Goal: Transaction & Acquisition: Purchase product/service

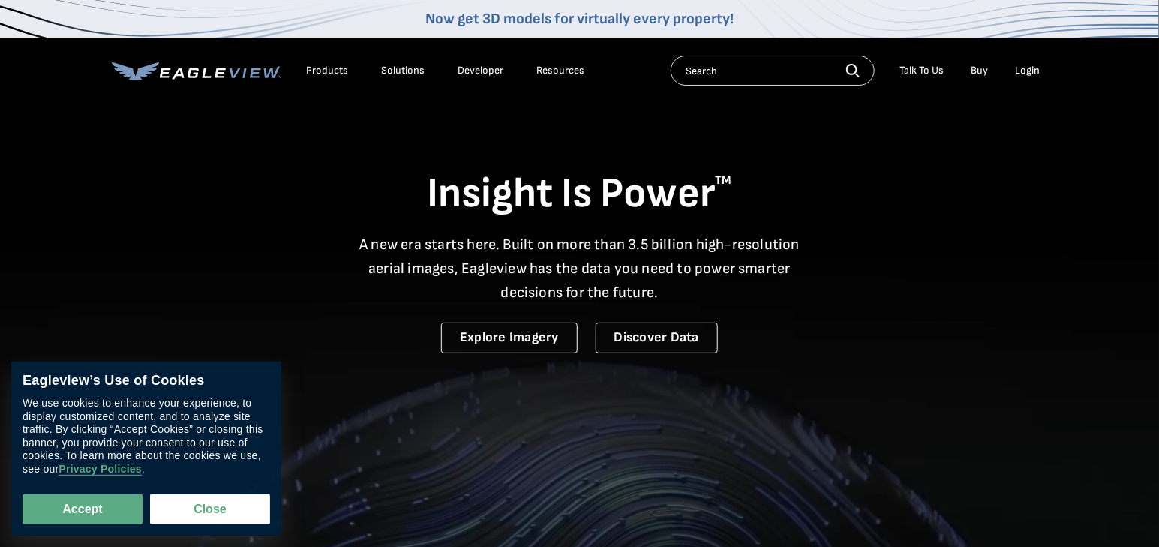
click at [1031, 73] on div "Login" at bounding box center [1027, 70] width 25 height 13
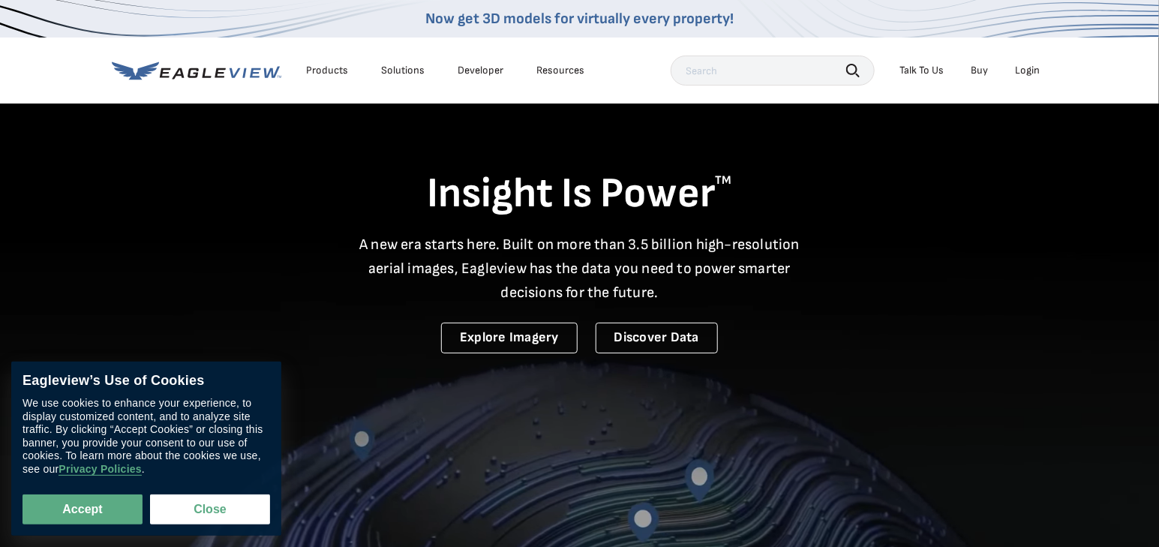
click at [1027, 72] on div "Login" at bounding box center [1027, 70] width 25 height 13
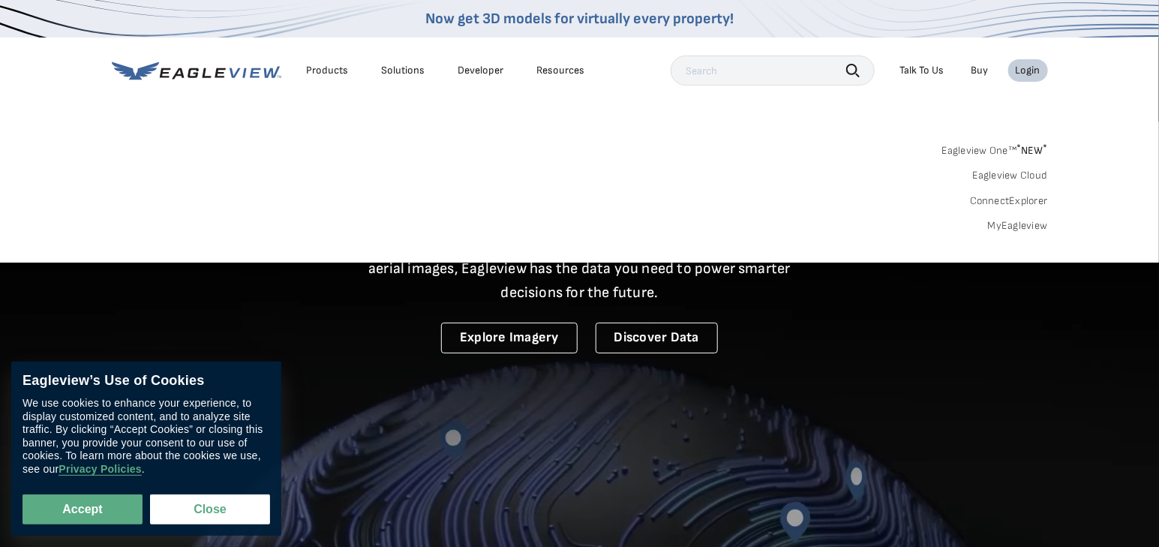
click at [1018, 67] on div "Login" at bounding box center [1027, 70] width 25 height 13
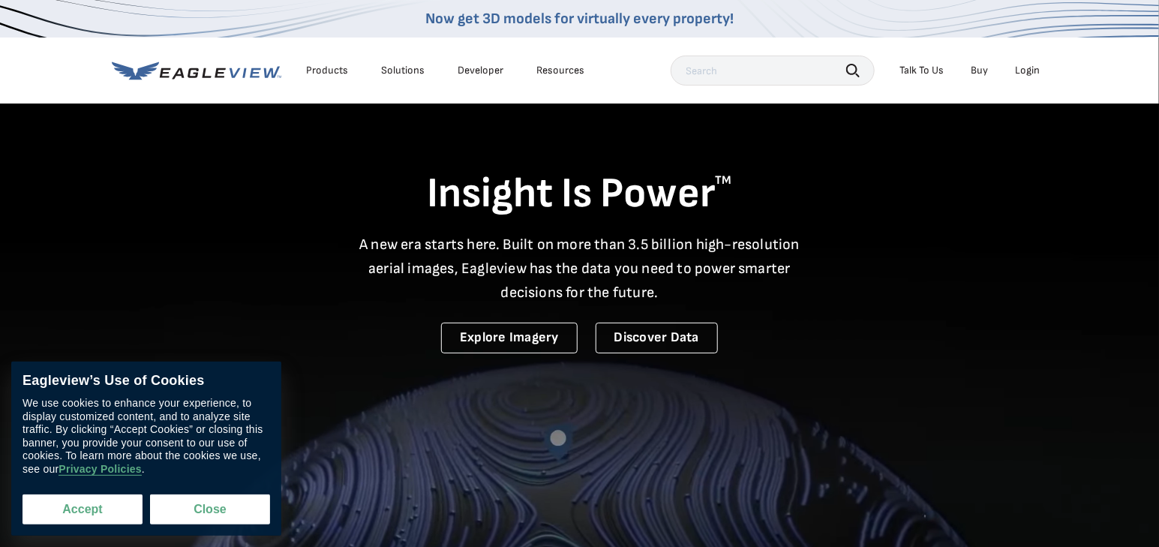
click at [85, 513] on button "Accept" at bounding box center [82, 509] width 120 height 30
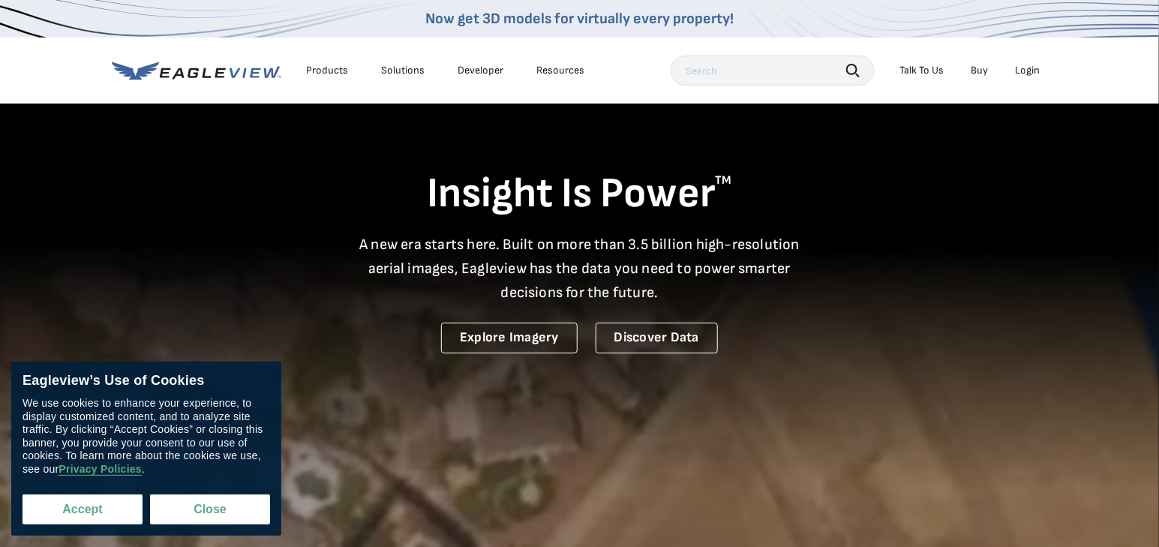
checkbox input "true"
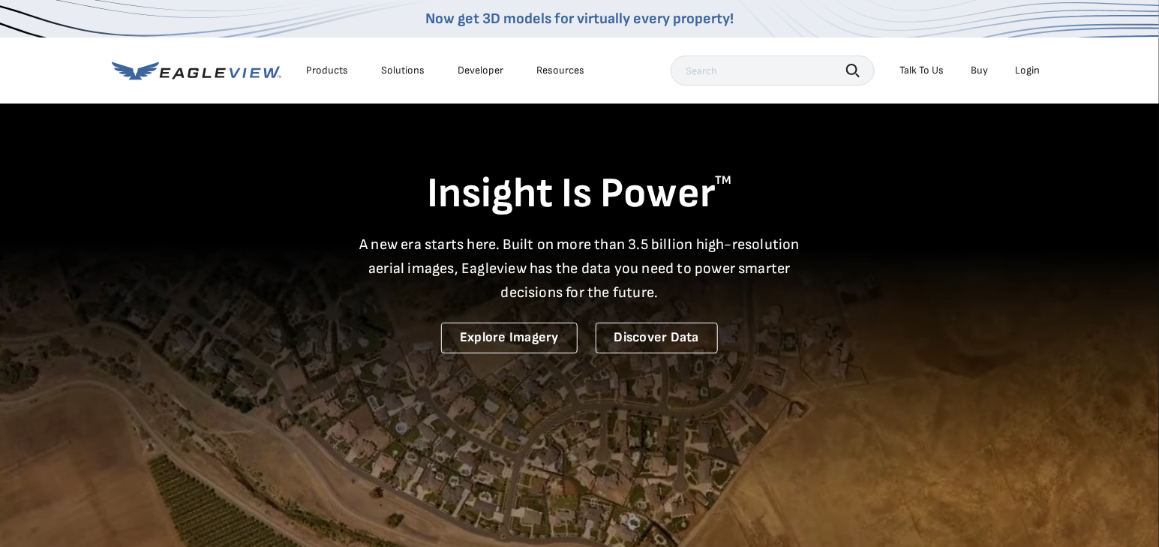
click at [1033, 71] on div "Login" at bounding box center [1027, 70] width 25 height 13
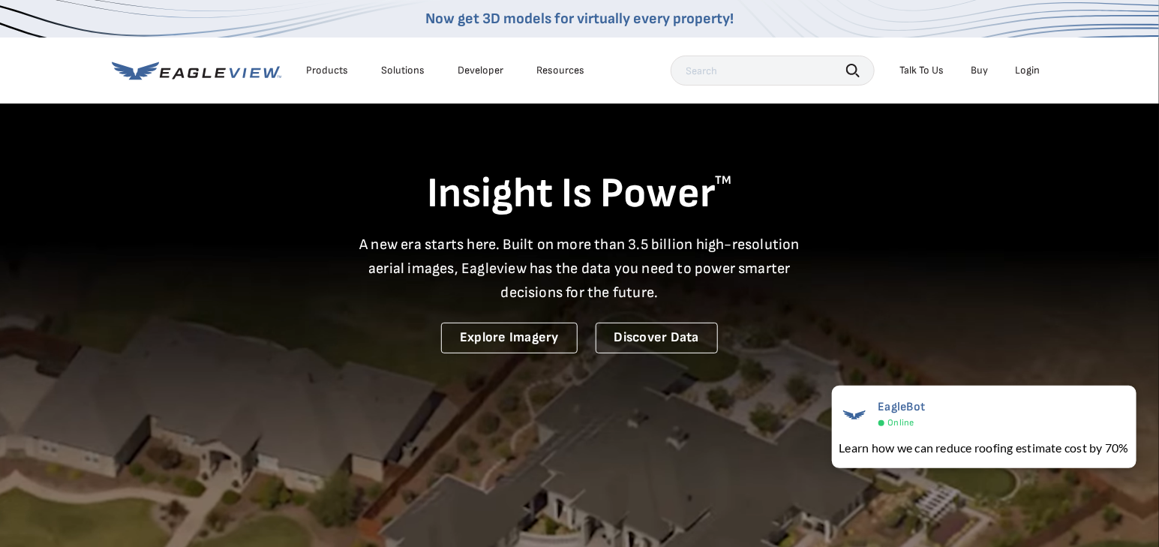
click at [1027, 69] on div "Login" at bounding box center [1027, 70] width 25 height 13
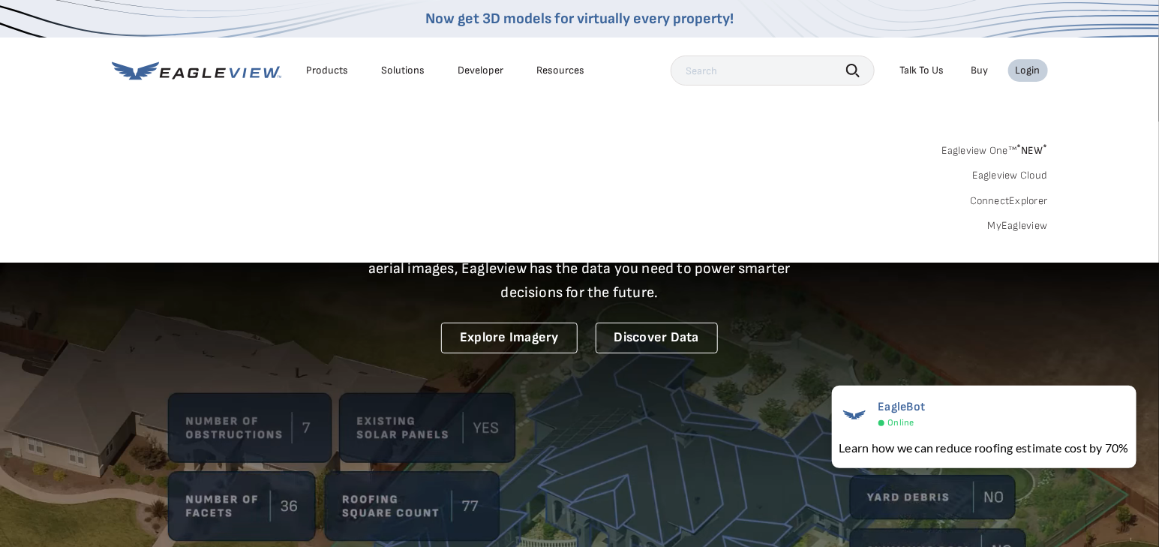
click at [1027, 151] on span "* NEW *" at bounding box center [1031, 150] width 31 height 13
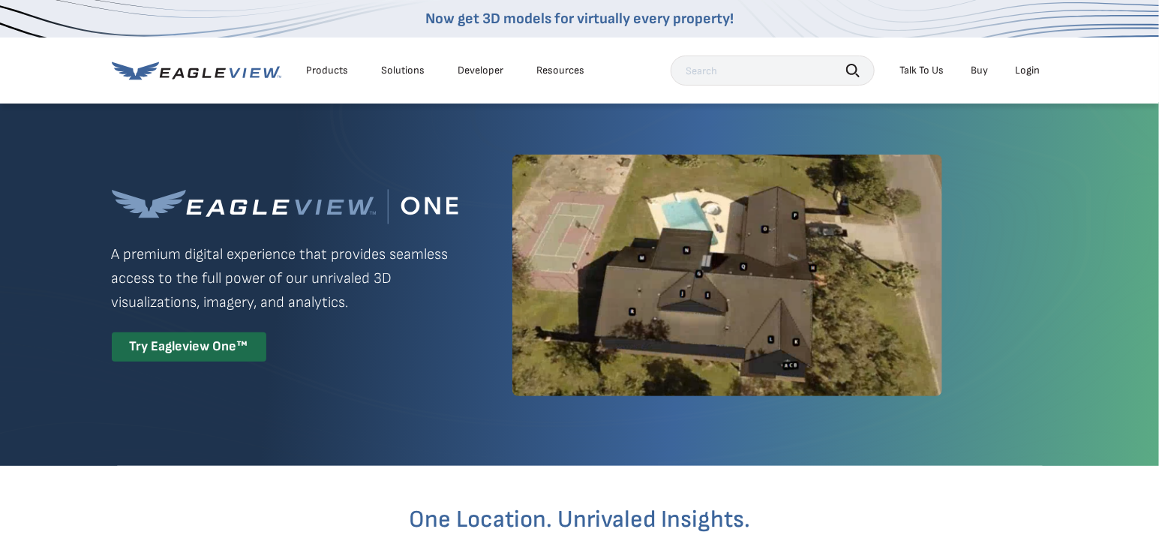
click at [1030, 67] on div "Login" at bounding box center [1027, 70] width 25 height 13
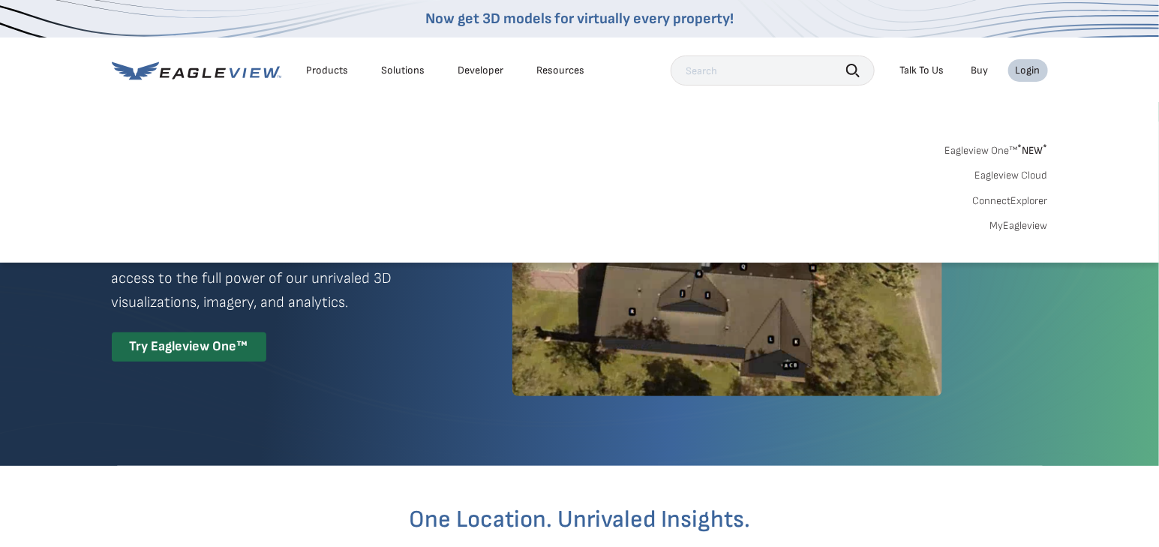
click at [1011, 222] on link "MyEagleview" at bounding box center [1019, 225] width 58 height 13
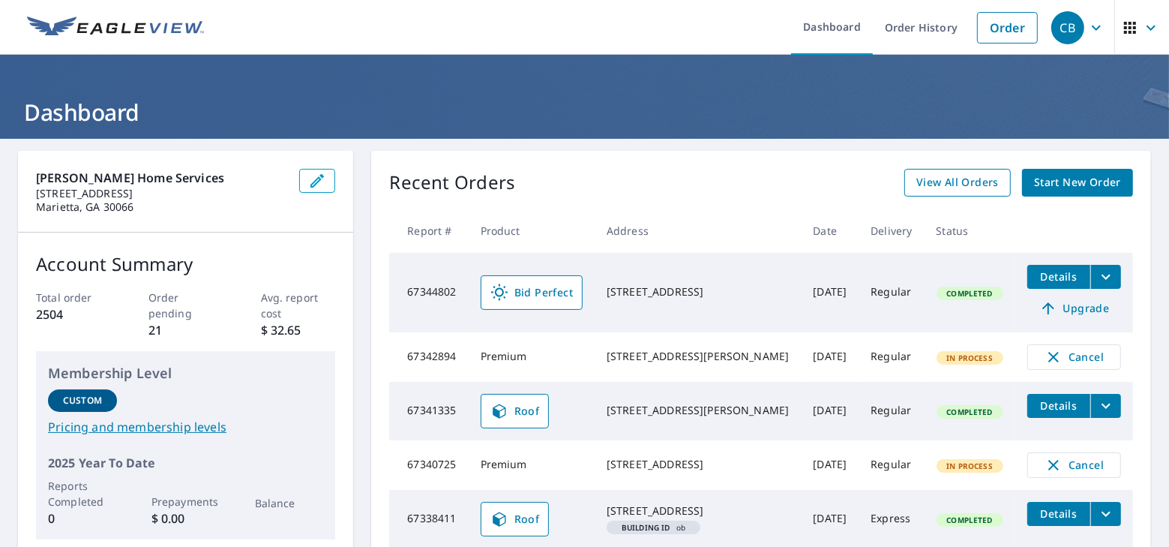
click at [967, 180] on span "View All Orders" at bounding box center [957, 182] width 82 height 19
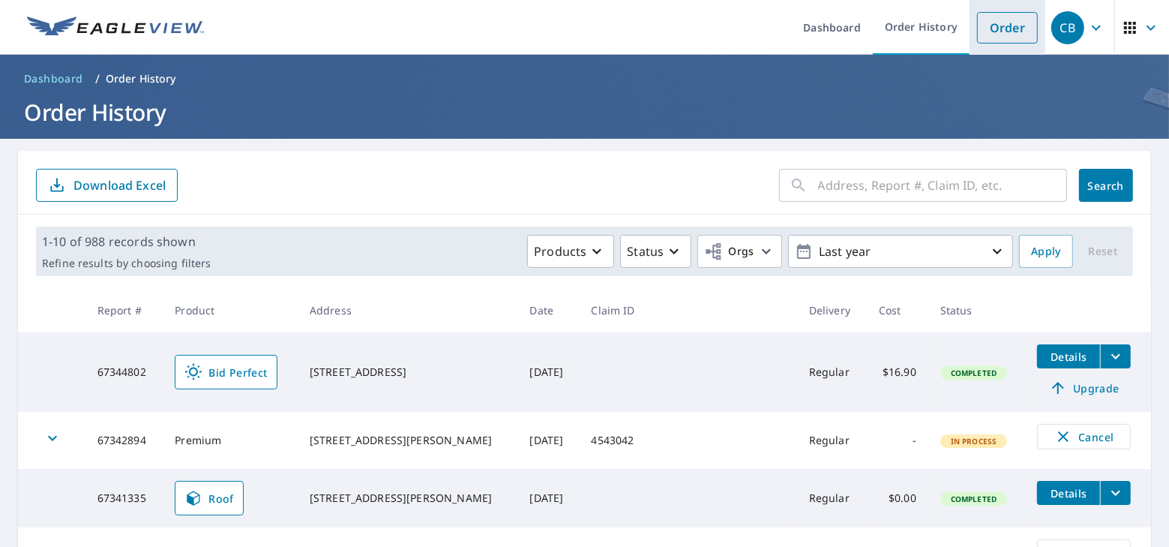
click at [1003, 40] on link "Order" at bounding box center [1007, 27] width 61 height 31
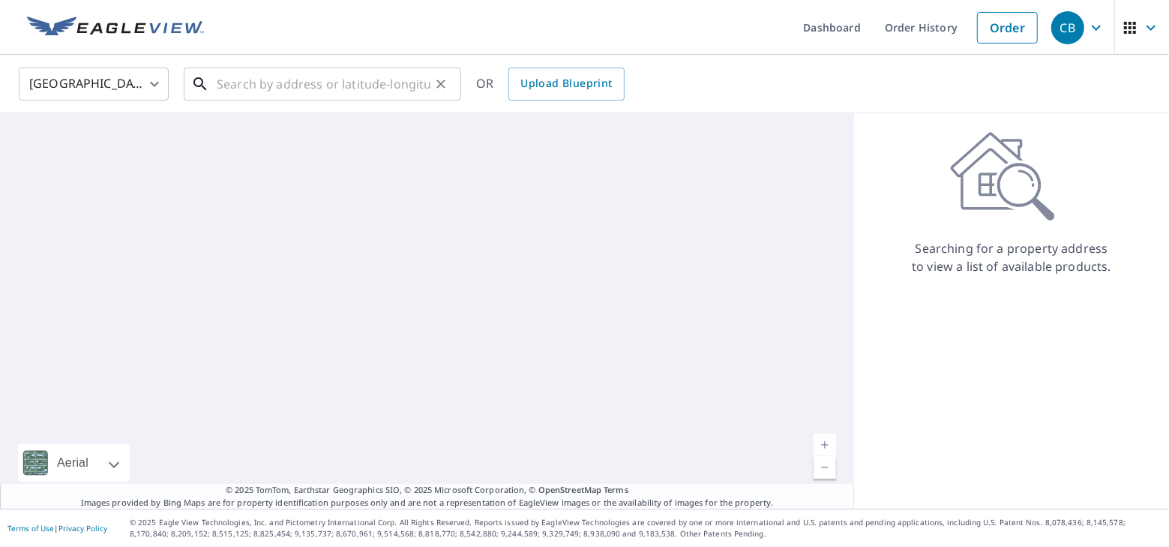
click at [303, 88] on input "text" at bounding box center [324, 84] width 214 height 42
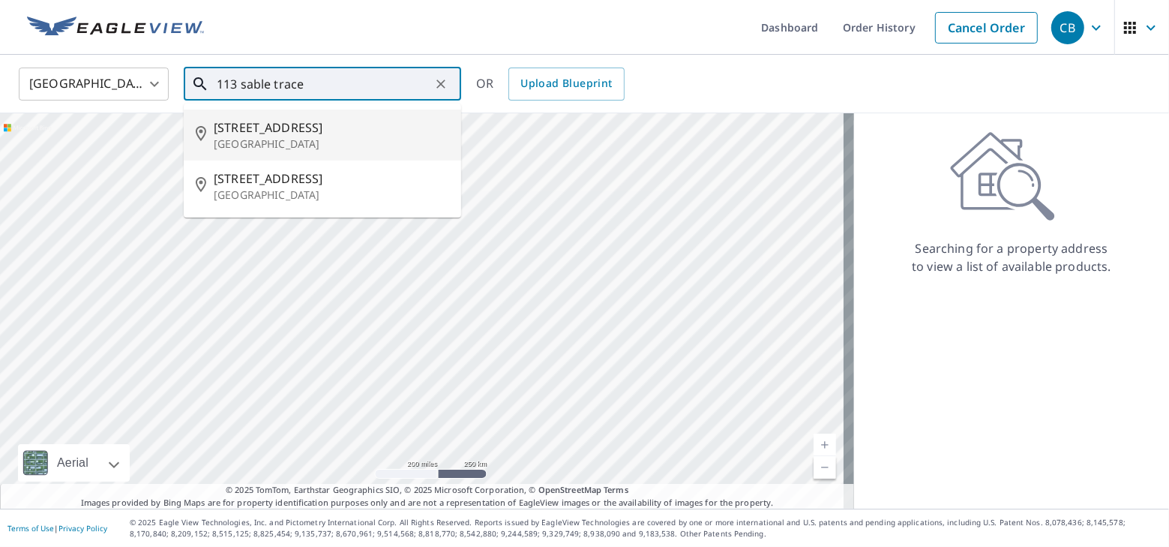
click at [306, 140] on p "Acworth, GA 30102" at bounding box center [331, 143] width 235 height 15
type input "113 Sable Trace Ln Acworth, GA 30102"
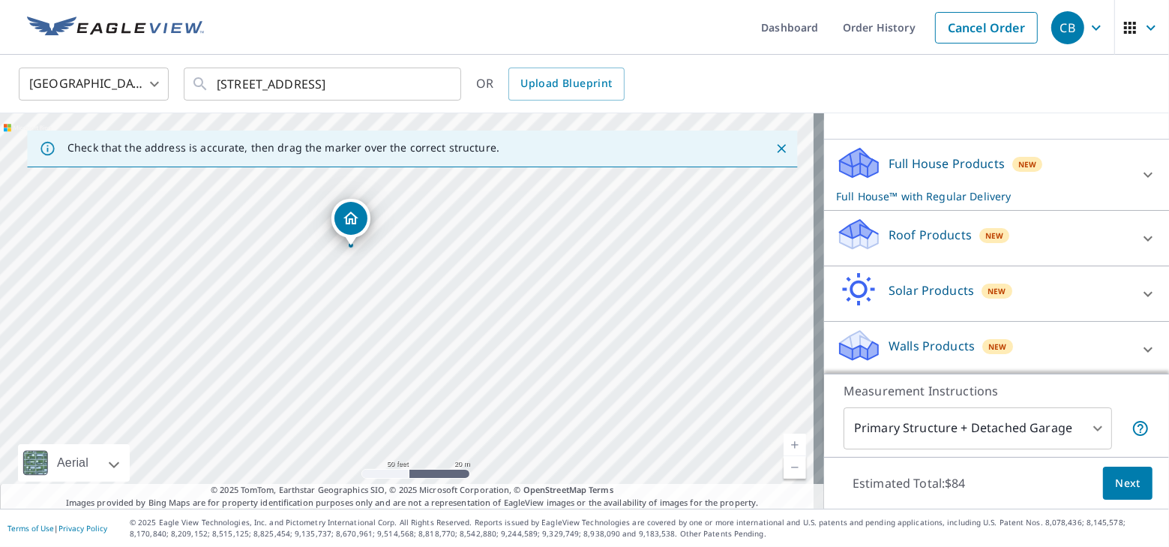
scroll to position [131, 0]
click at [898, 232] on p "Roof Products" at bounding box center [930, 232] width 83 height 18
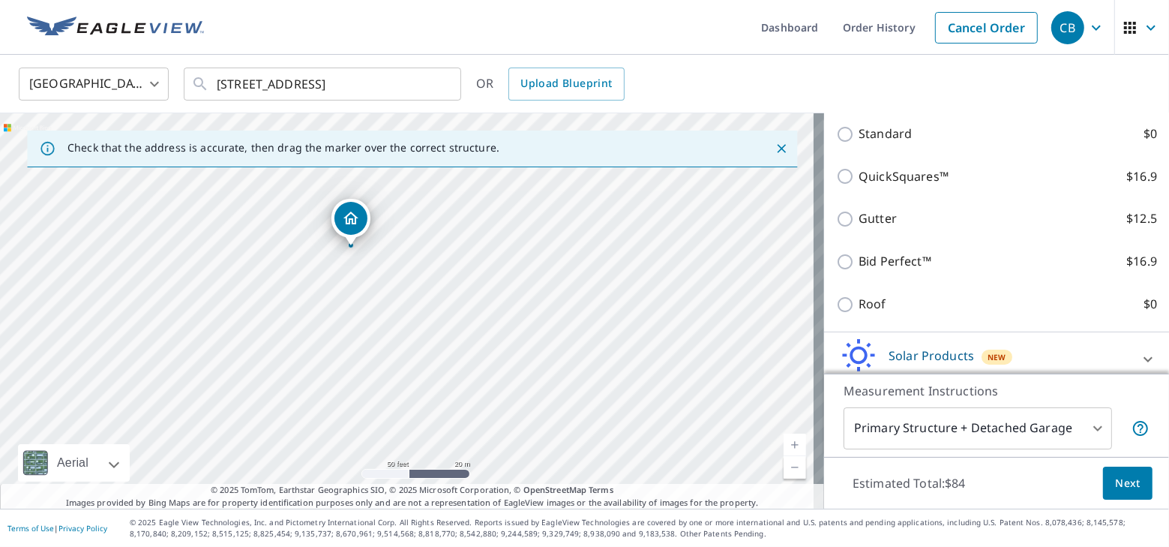
scroll to position [344, 0]
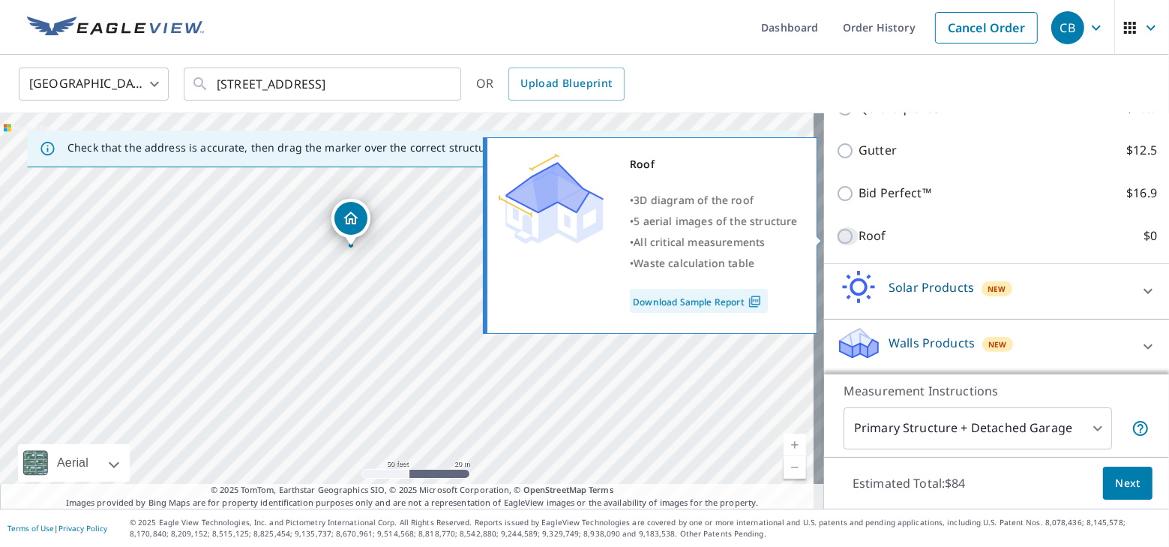
click at [836, 238] on input "Roof $0" at bounding box center [847, 236] width 22 height 18
checkbox input "true"
type input "3"
checkbox input "false"
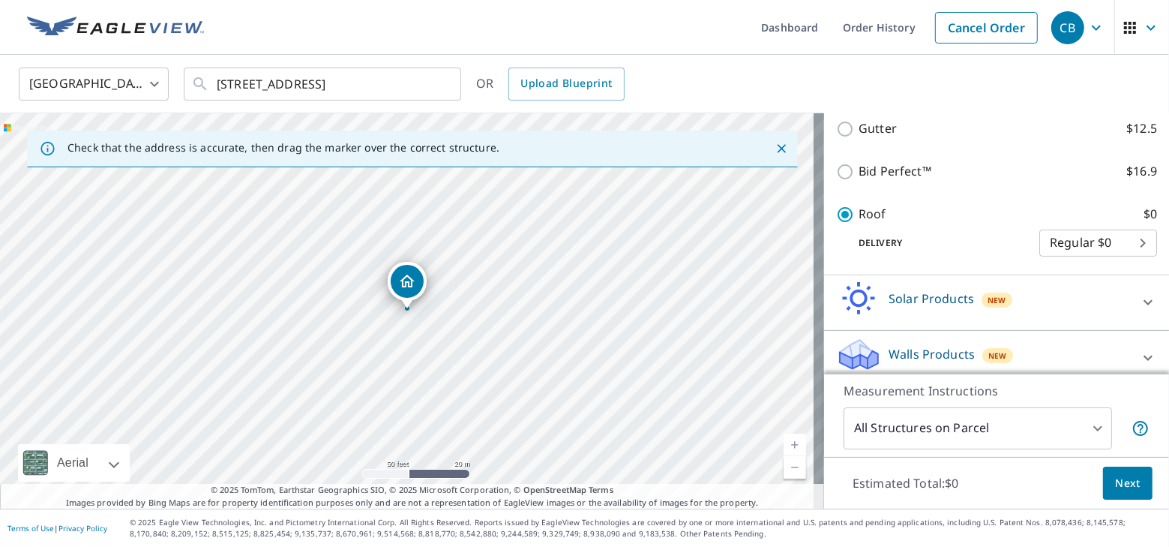
scroll to position [336, 0]
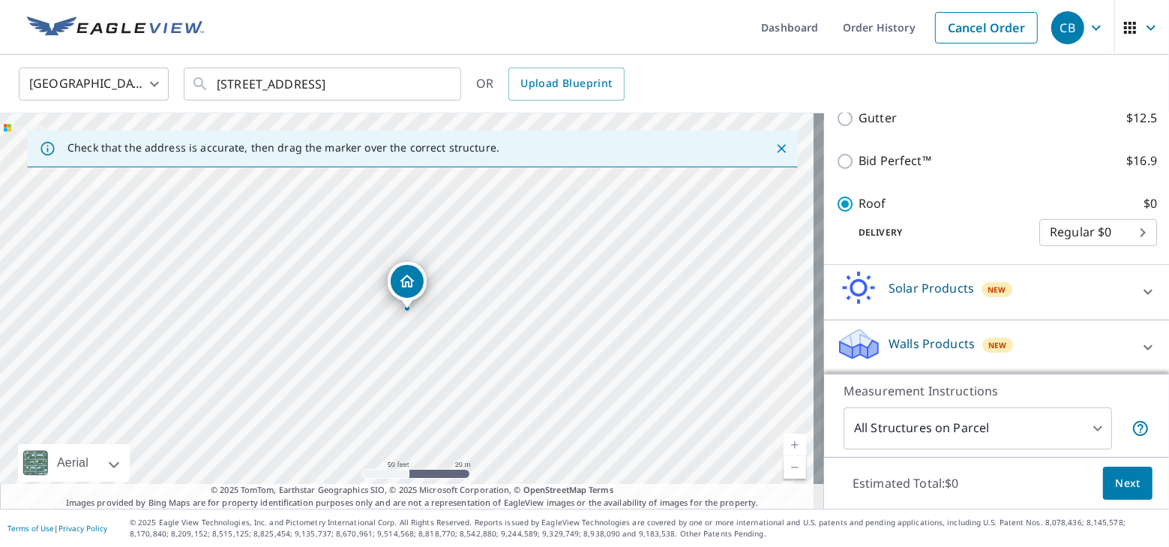
click at [876, 424] on body "CB CB Dashboard Order History Cancel Order CB United States US ​ 113 Sable Trac…" at bounding box center [584, 273] width 1169 height 547
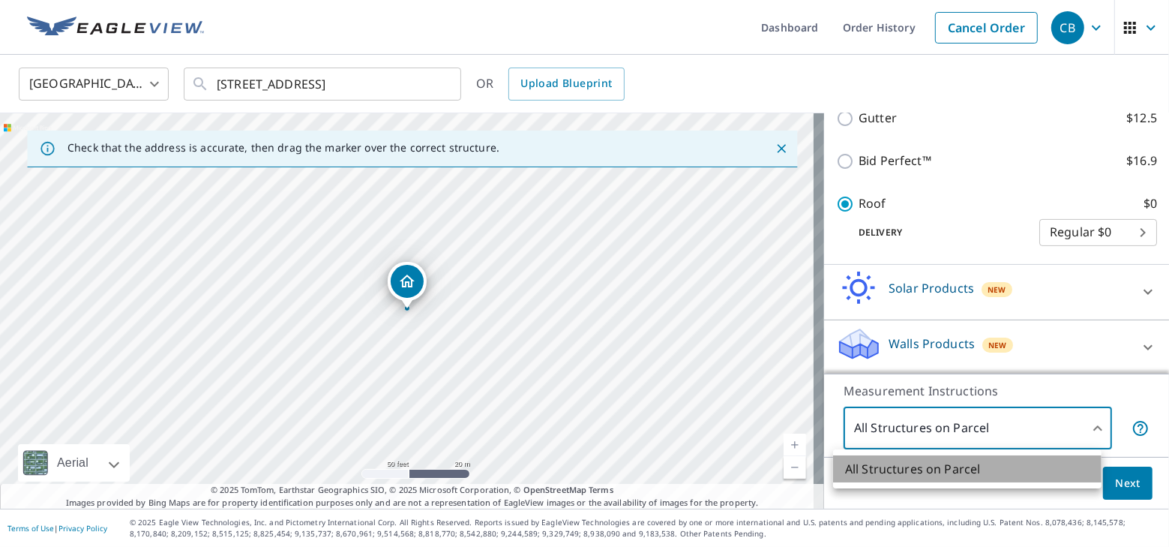
click at [886, 464] on li "All Structures on Parcel" at bounding box center [967, 468] width 268 height 27
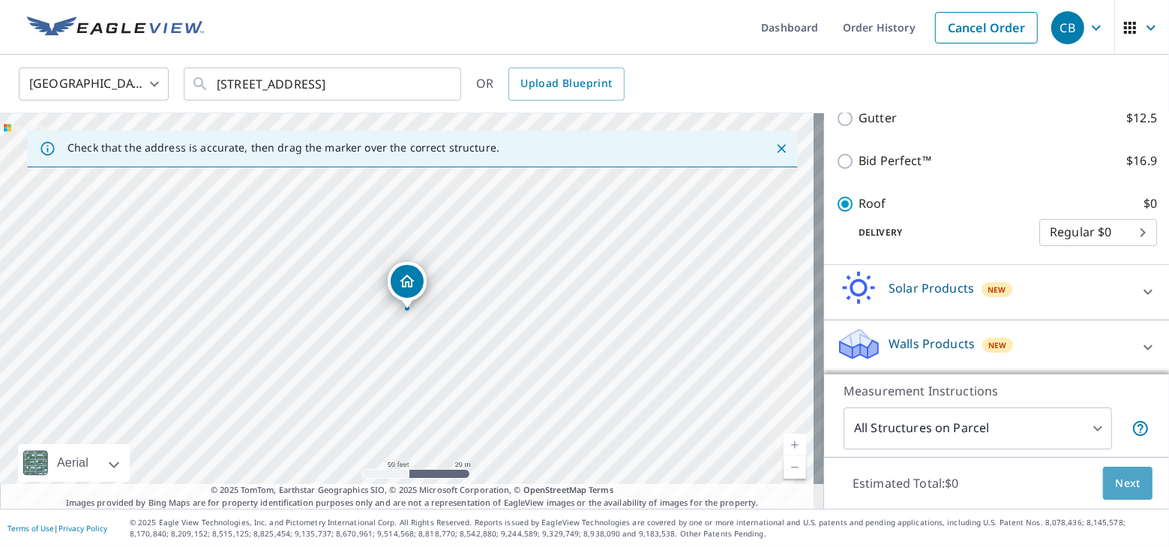
click at [1115, 491] on span "Next" at bounding box center [1127, 483] width 25 height 19
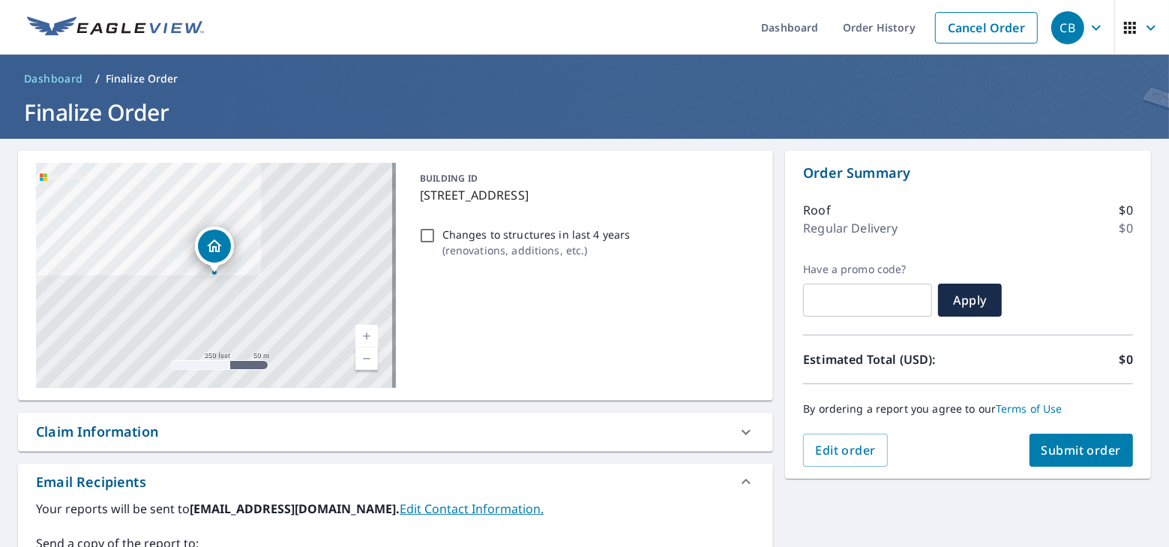
click at [106, 430] on div "Claim Information" at bounding box center [97, 431] width 122 height 20
checkbox input "true"
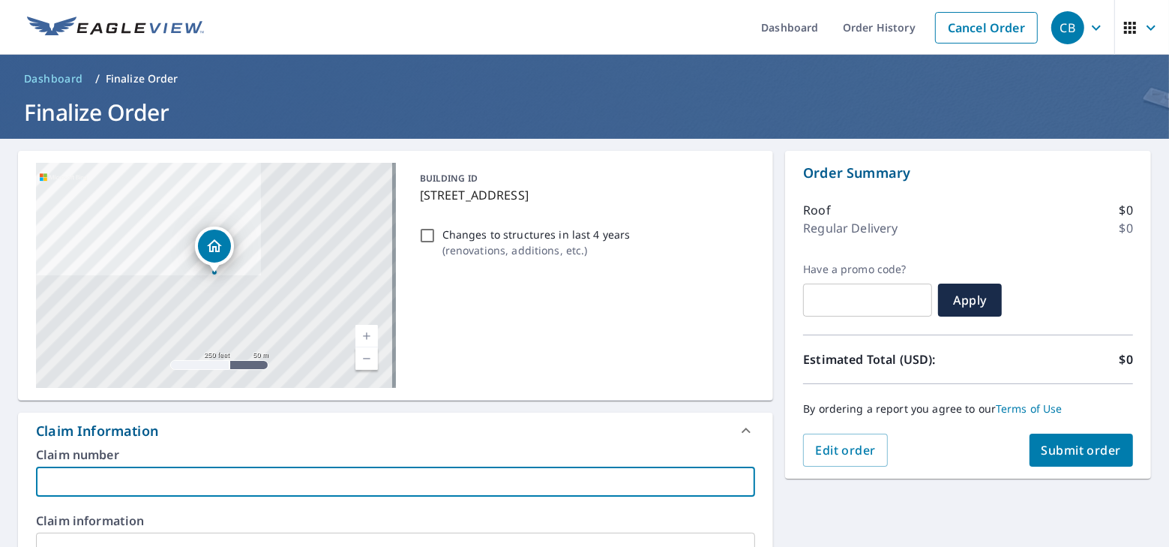
click at [170, 470] on input "text" at bounding box center [395, 481] width 719 height 30
type input "h"
checkbox input "true"
type input "ha"
checkbox input "true"
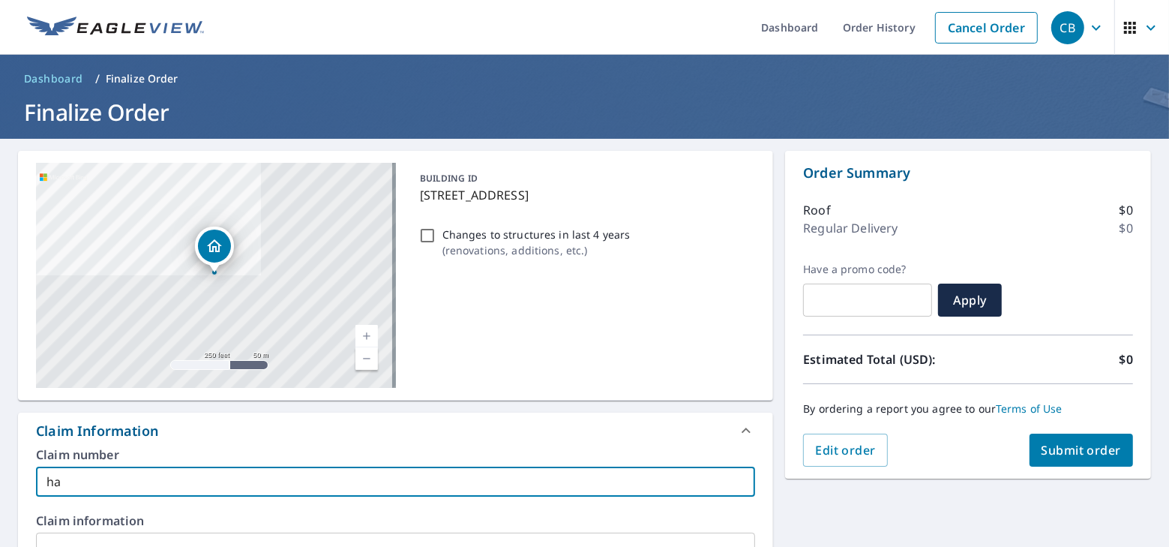
type input "hai"
checkbox input "true"
type input "hain"
checkbox input "true"
type input "haine"
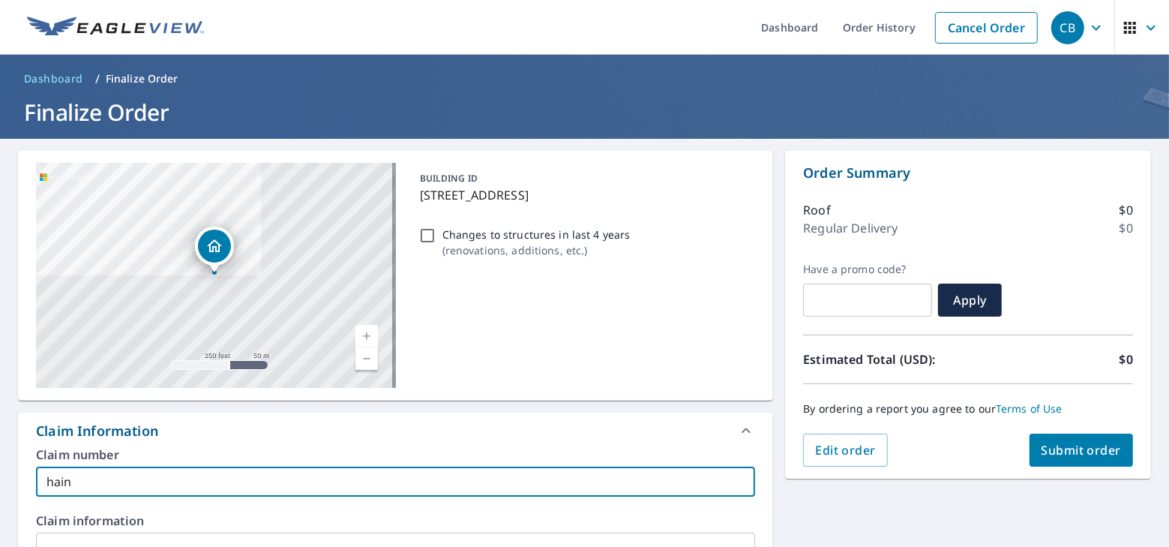
checkbox input "true"
type input "haines"
checkbox input "true"
type input "haines"
checkbox input "true"
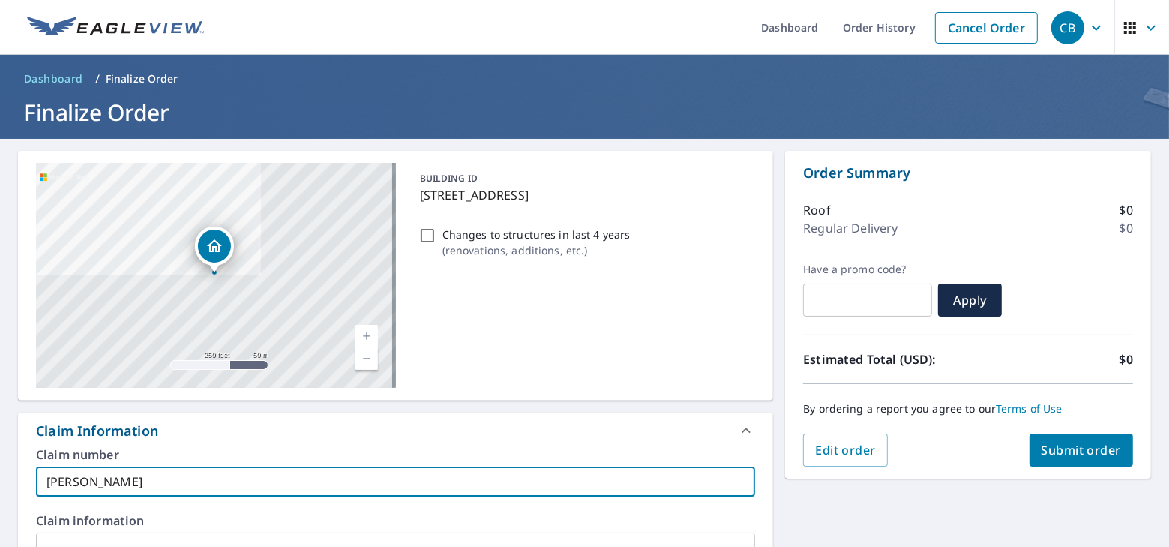
type input "haines f"
checkbox input "true"
type input "haines fo"
checkbox input "true"
type input "haines for"
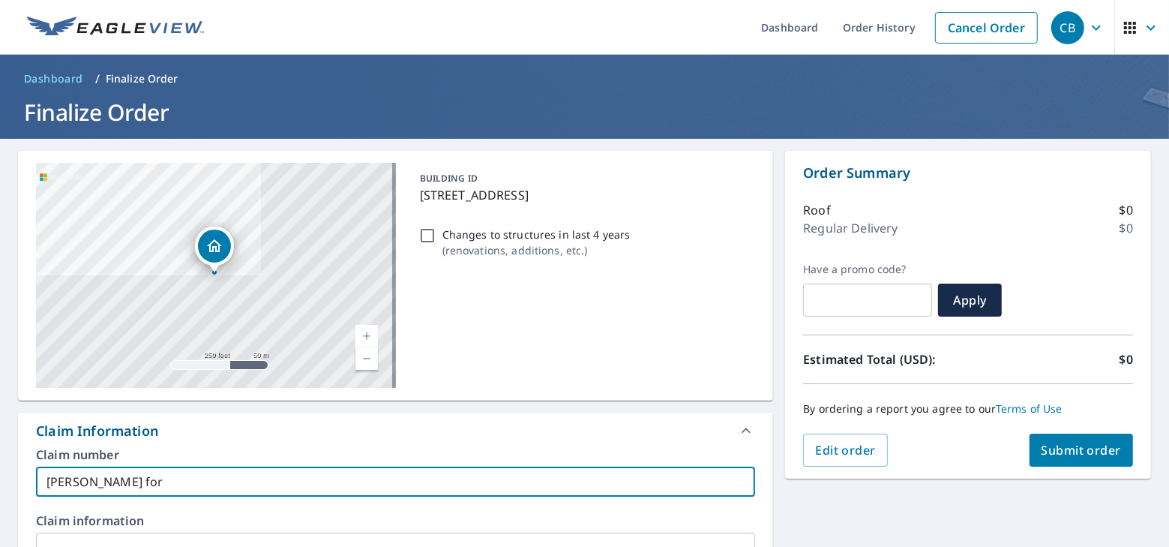
checkbox input "true"
type input "haines for"
checkbox input "true"
type input "haines for a"
checkbox input "true"
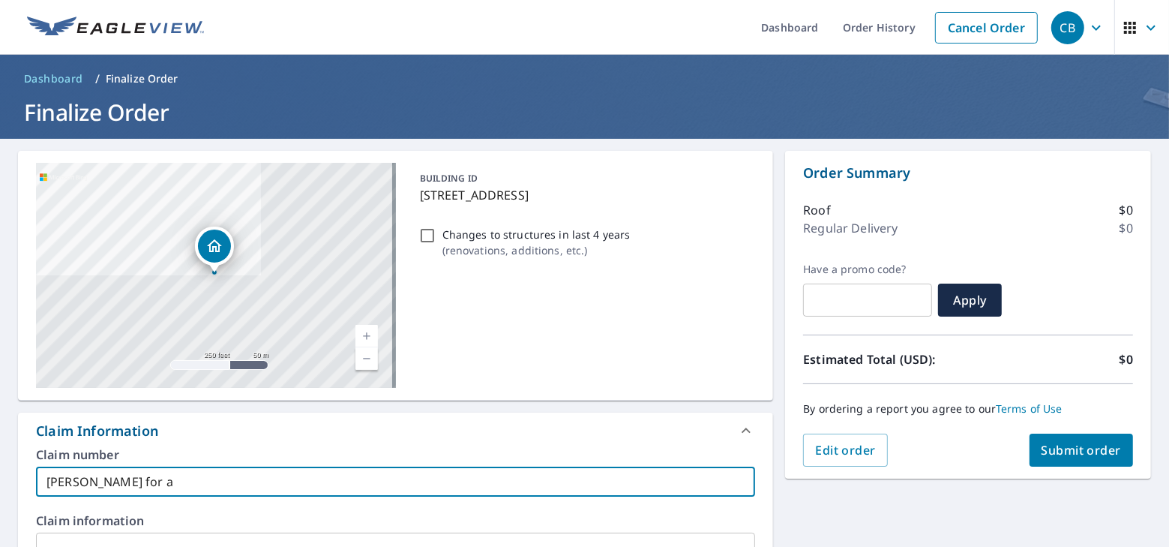
type input "haines for al"
checkbox input "true"
type input "haines for ala"
checkbox input "true"
type input "haines for alan"
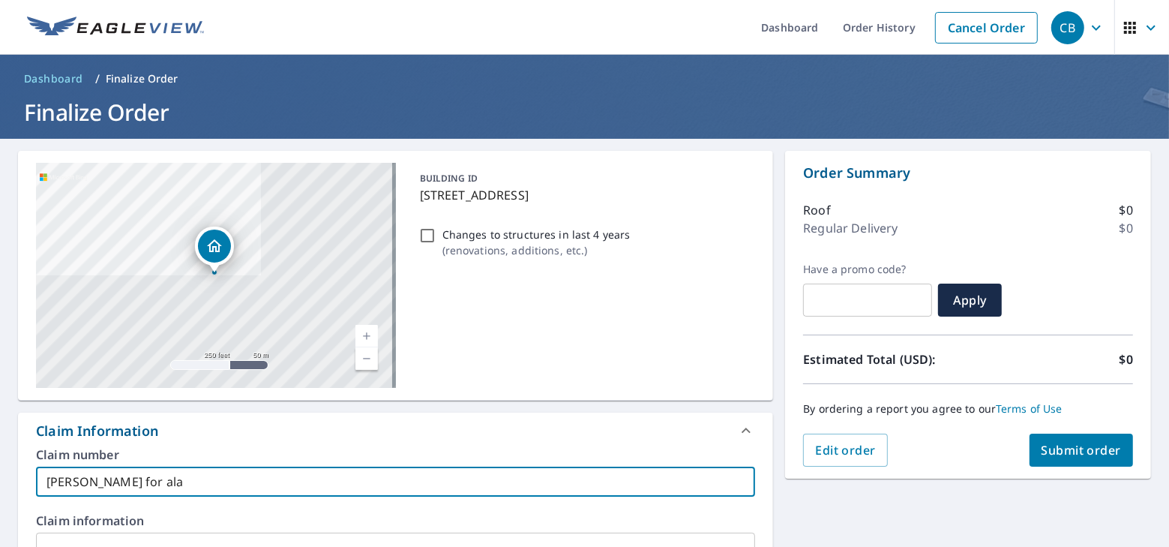
checkbox input "true"
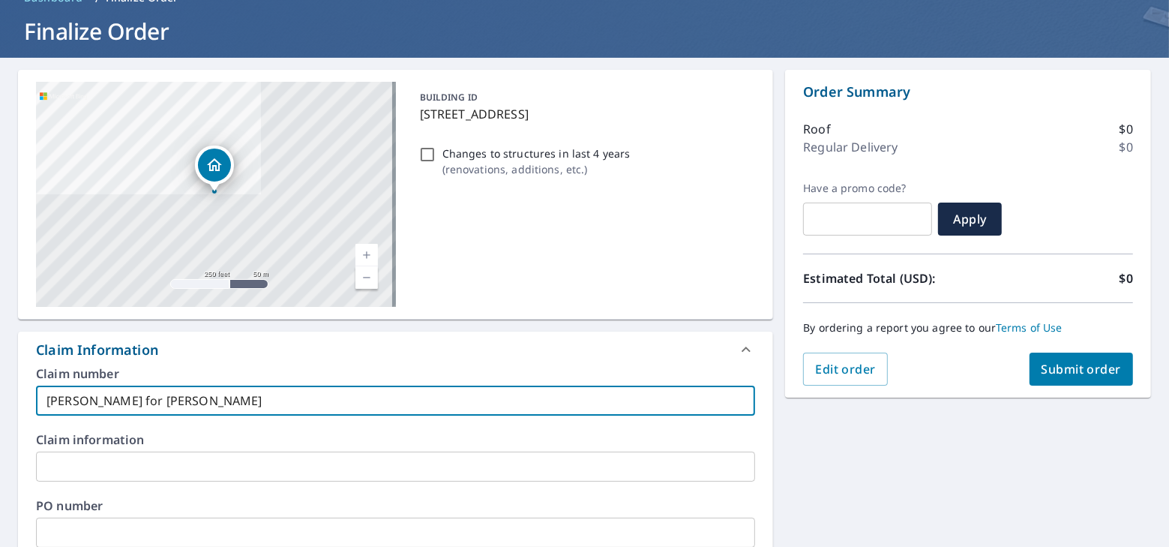
scroll to position [204, 0]
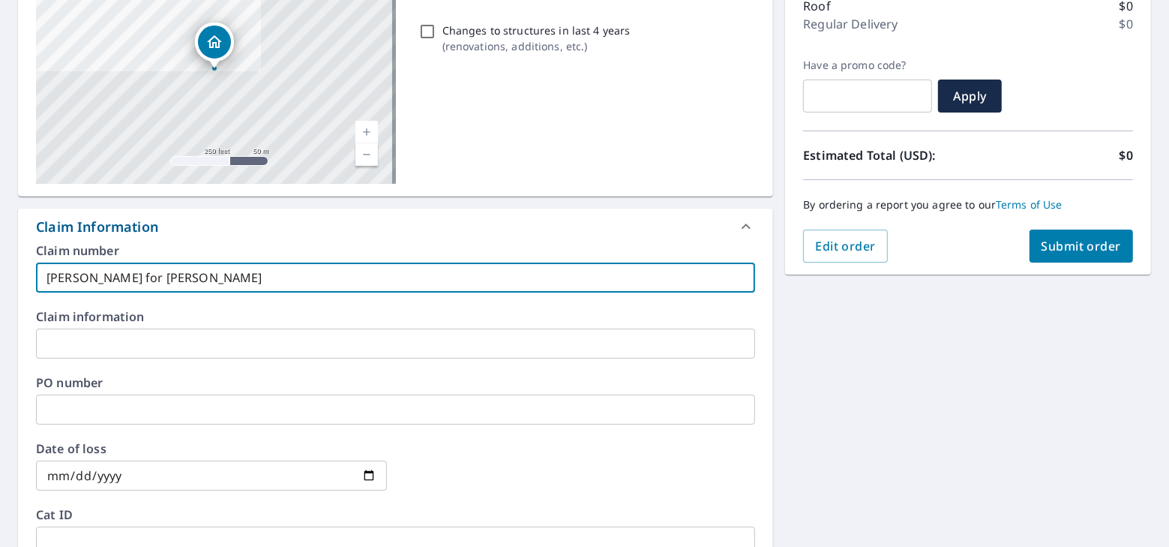
drag, startPoint x: 134, startPoint y: 279, endPoint x: 47, endPoint y: 276, distance: 87.0
click at [39, 275] on input "haines for alan" at bounding box center [395, 277] width 719 height 30
type input "haines for alan"
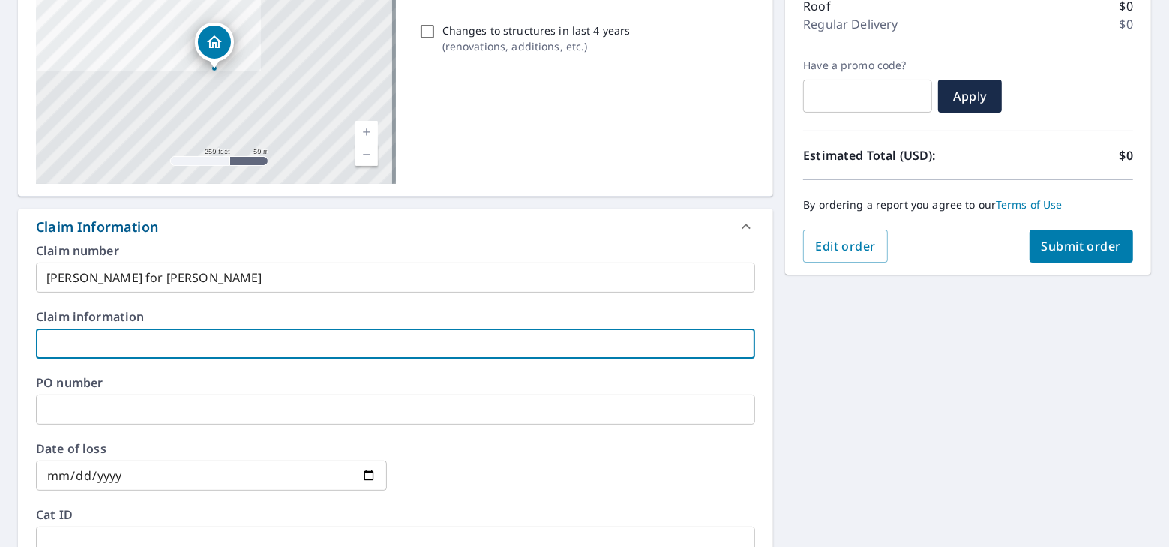
paste input "haines for alan"
type input "haines for alan"
checkbox input "true"
type input "haines for alan"
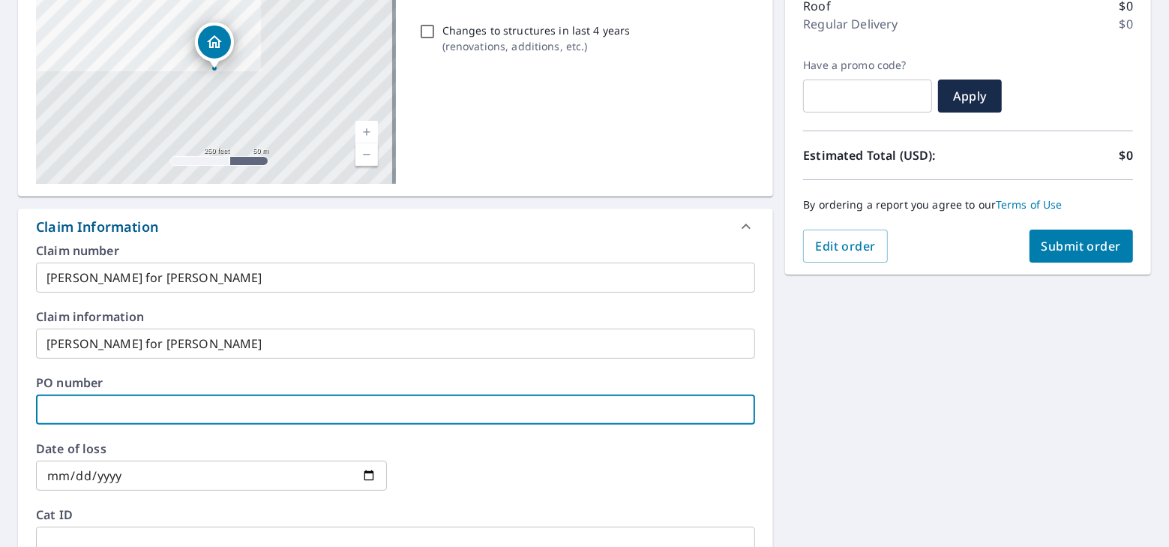
paste input "haines for alan"
type input "haines for alan"
checkbox input "true"
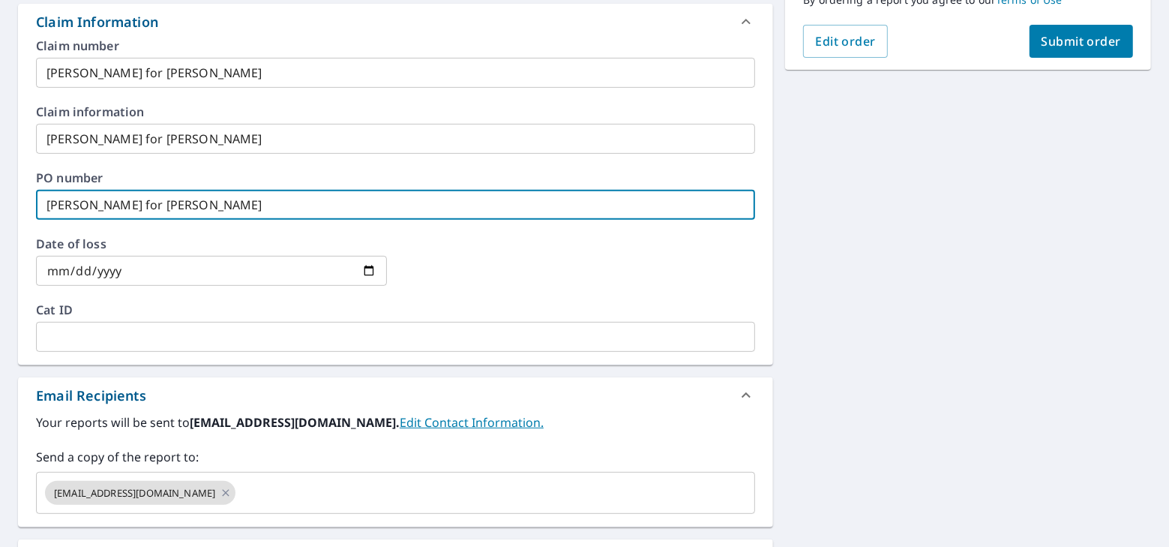
scroll to position [586, 0]
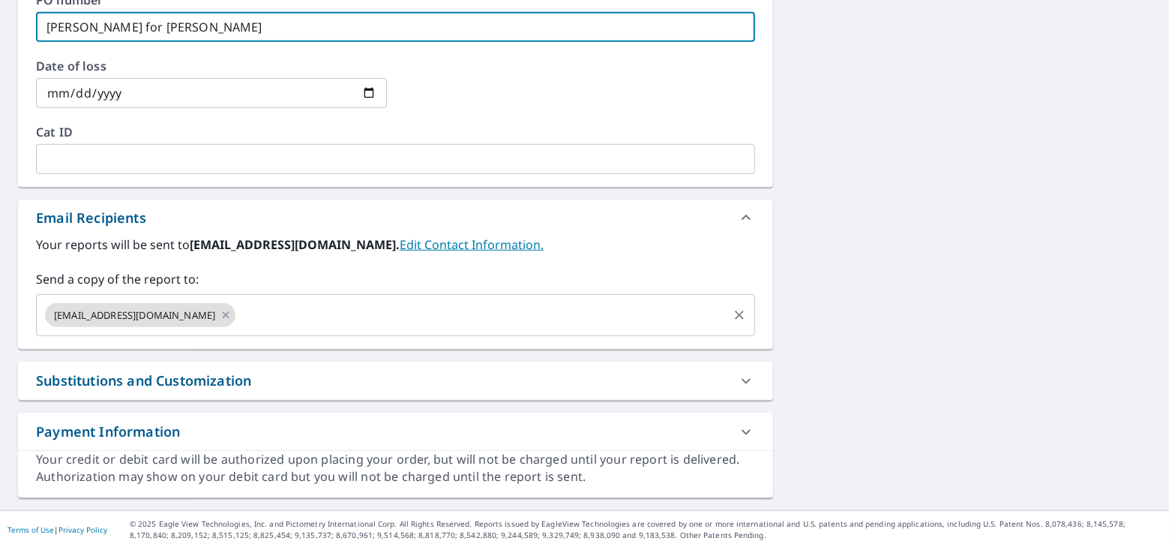
type input "haines for alan"
click at [238, 316] on input "text" at bounding box center [482, 315] width 488 height 28
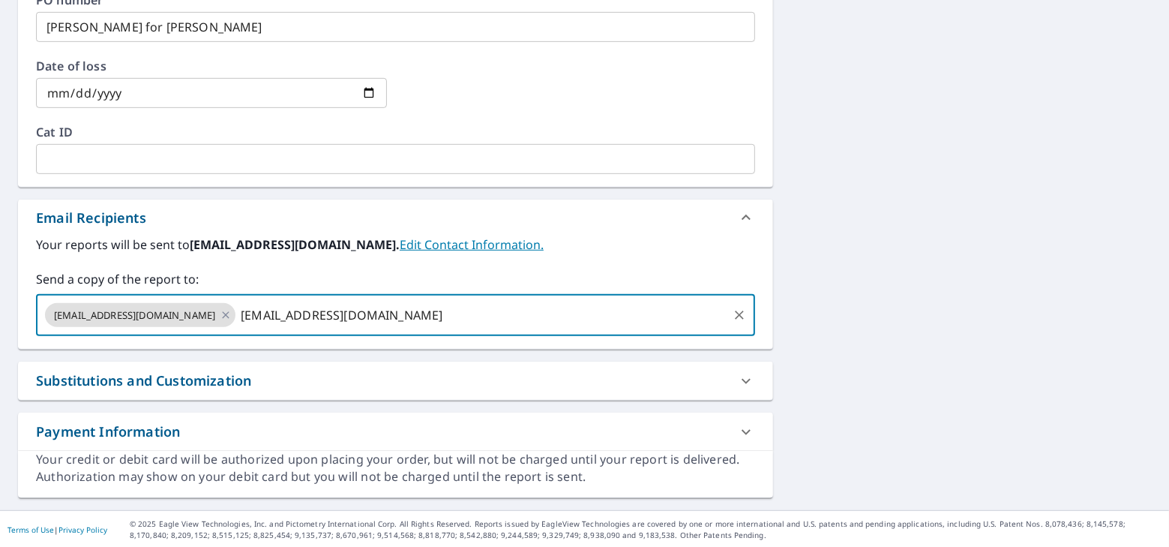
type input "aa11anderson@aol.com"
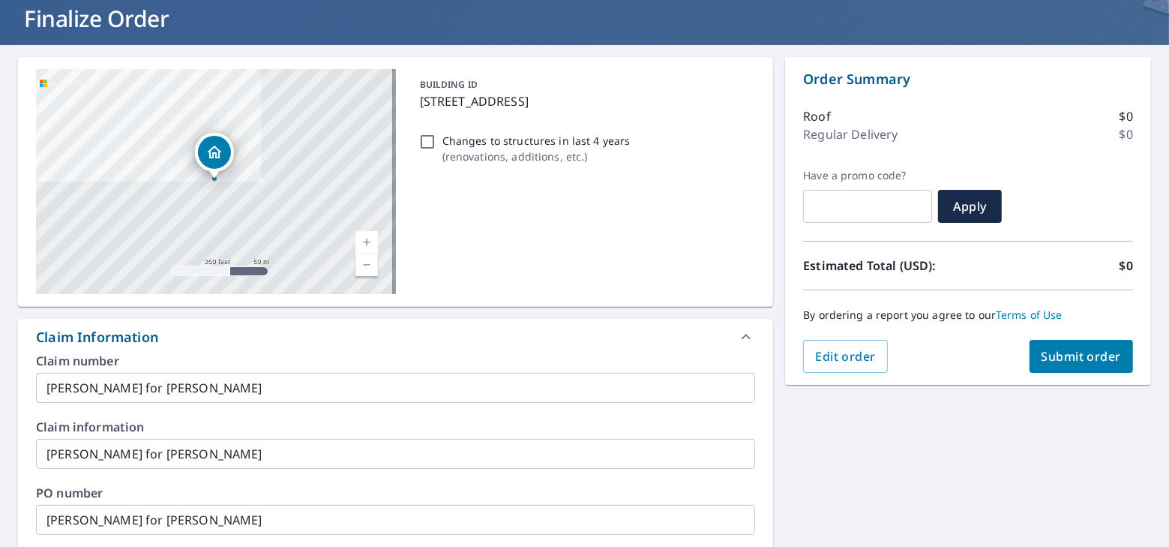
scroll to position [204, 0]
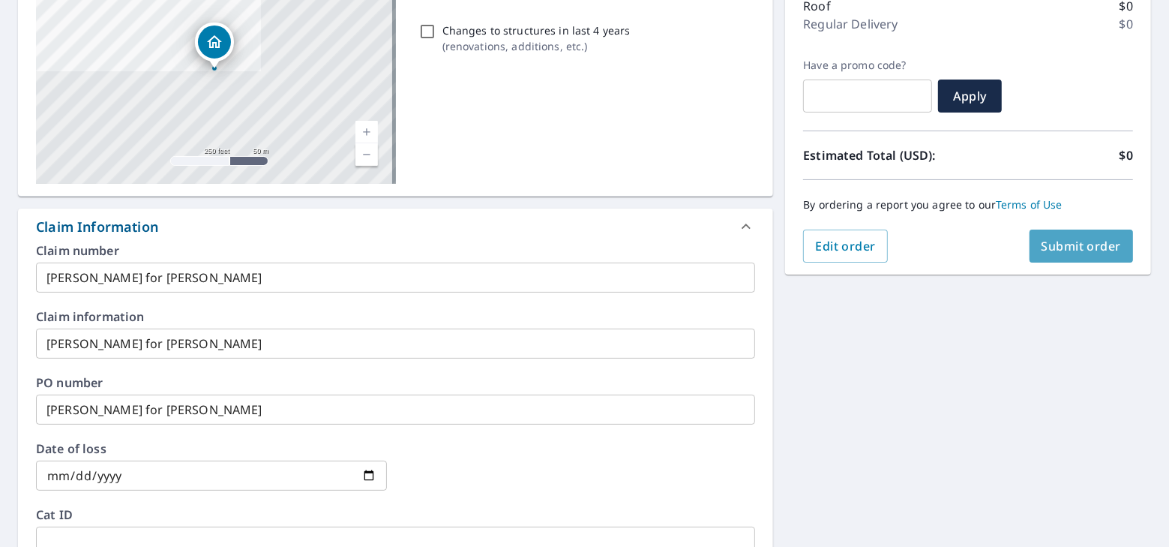
click at [1053, 247] on span "Submit order" at bounding box center [1082, 246] width 80 height 16
checkbox input "true"
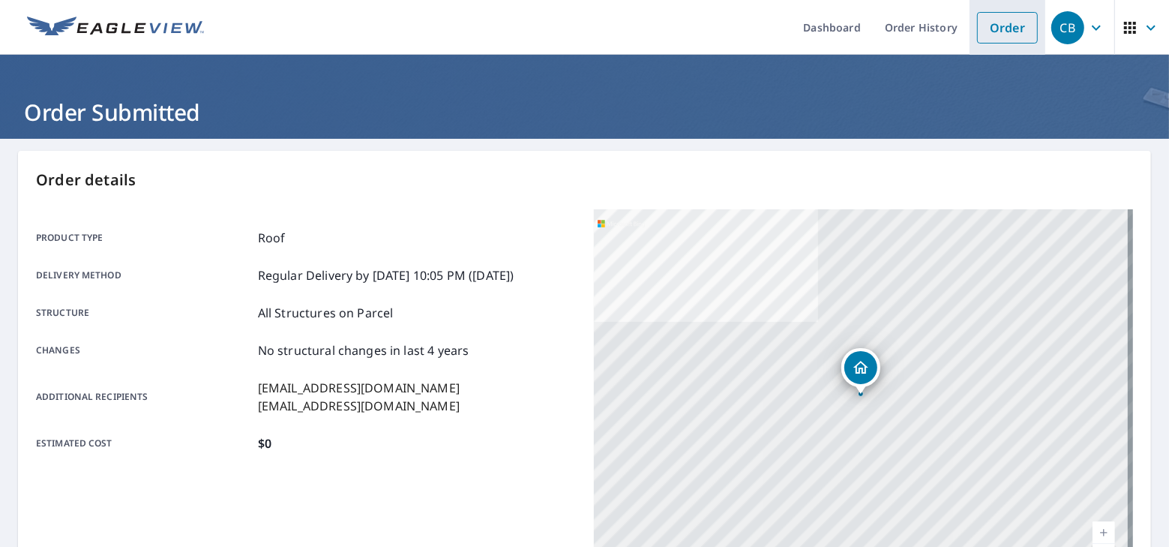
click at [1011, 31] on link "Order" at bounding box center [1007, 27] width 61 height 31
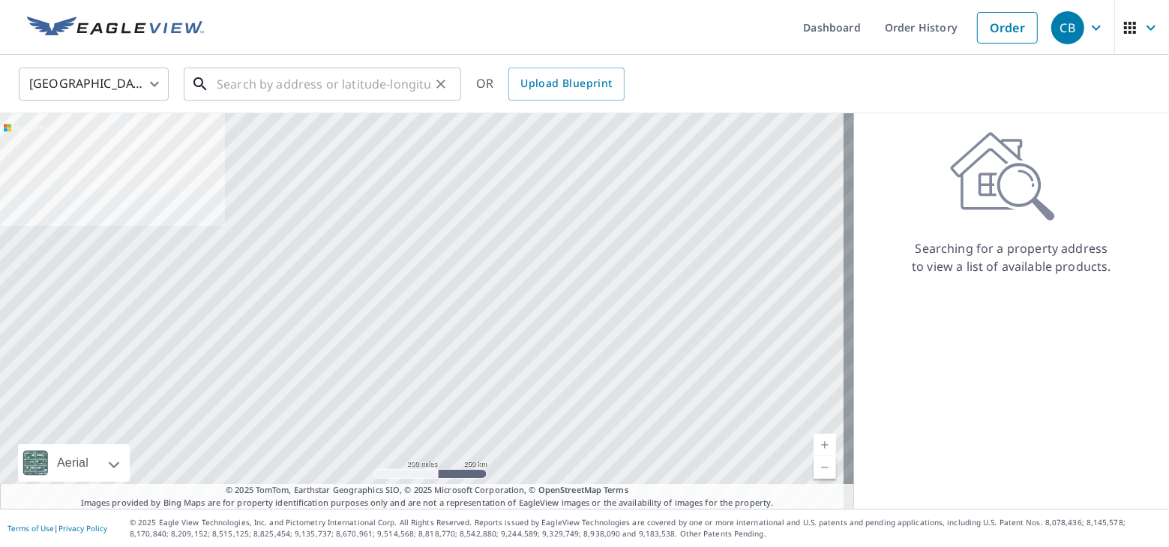
click at [262, 88] on input "text" at bounding box center [324, 84] width 214 height 42
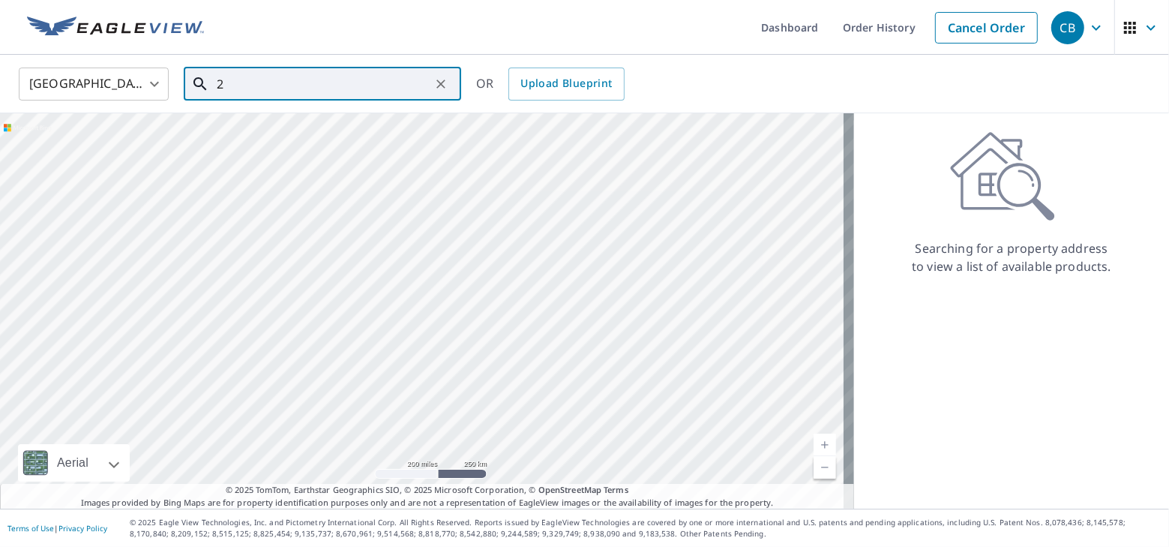
type input "2"
